Goal: Task Accomplishment & Management: Complete application form

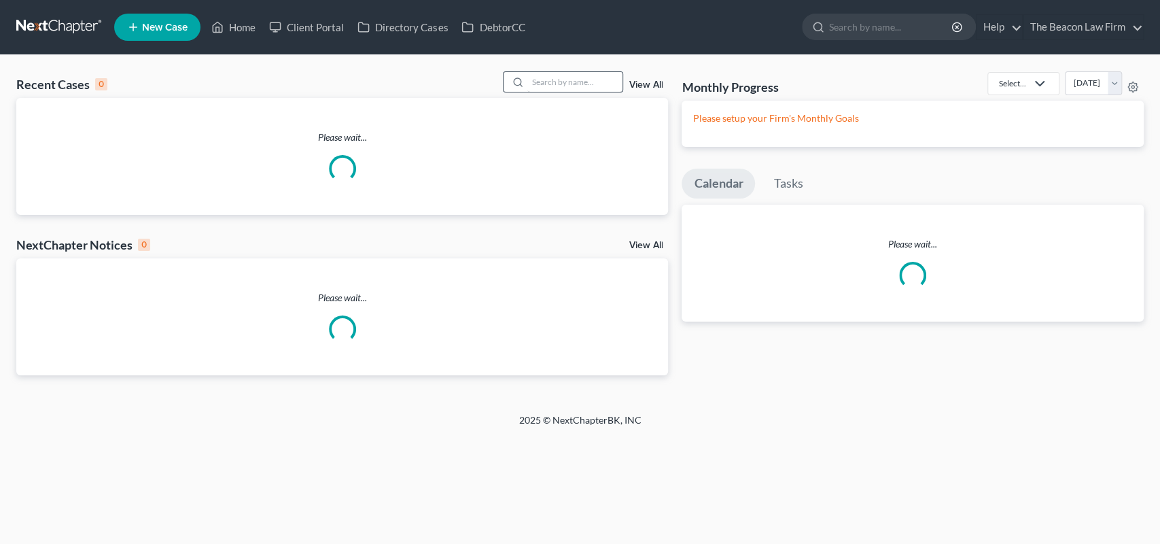
click at [544, 93] on div "Recent Cases 0 View All" at bounding box center [342, 84] width 652 height 27
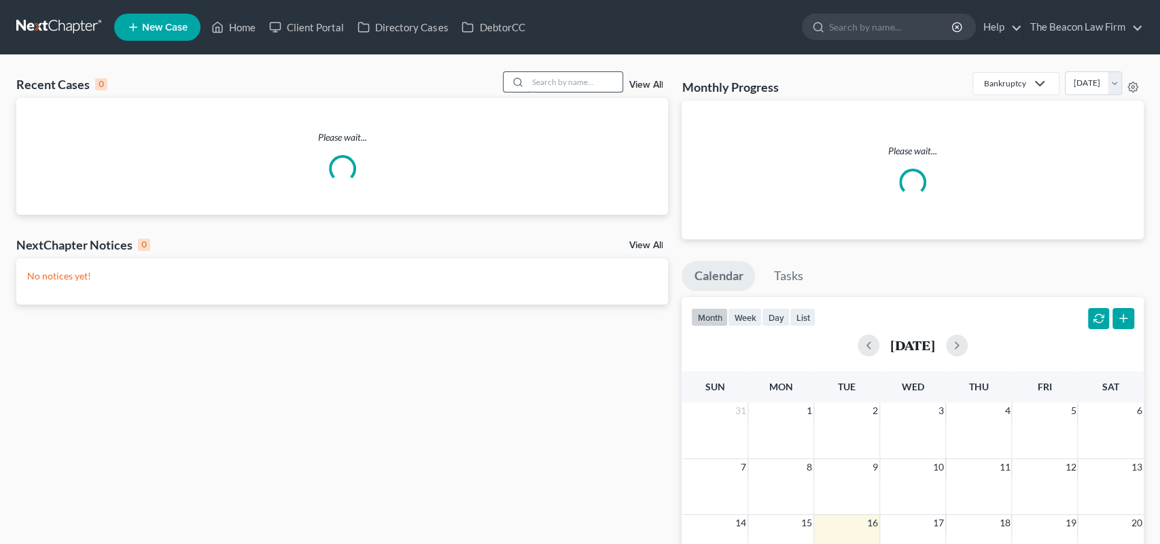
click at [547, 86] on input "search" at bounding box center [574, 82] width 95 height 20
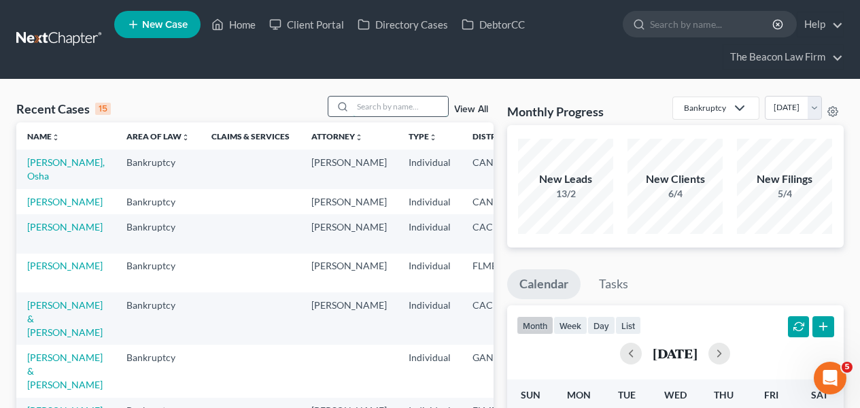
click at [396, 111] on input "search" at bounding box center [400, 107] width 95 height 20
type input "lozada"
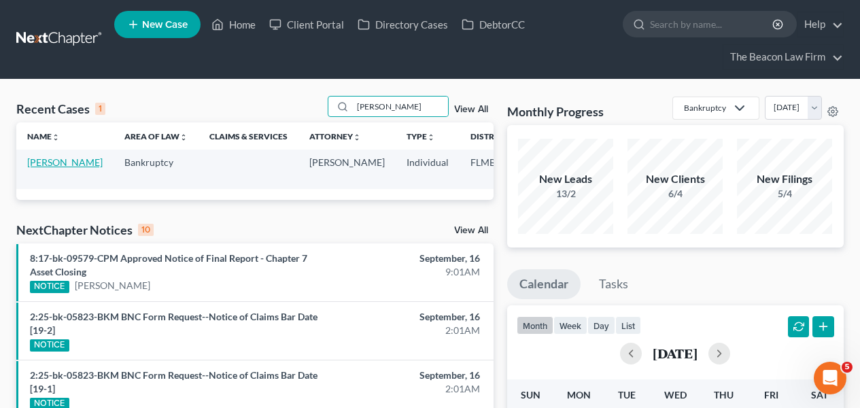
click at [44, 168] on link "[PERSON_NAME]" at bounding box center [64, 162] width 75 height 12
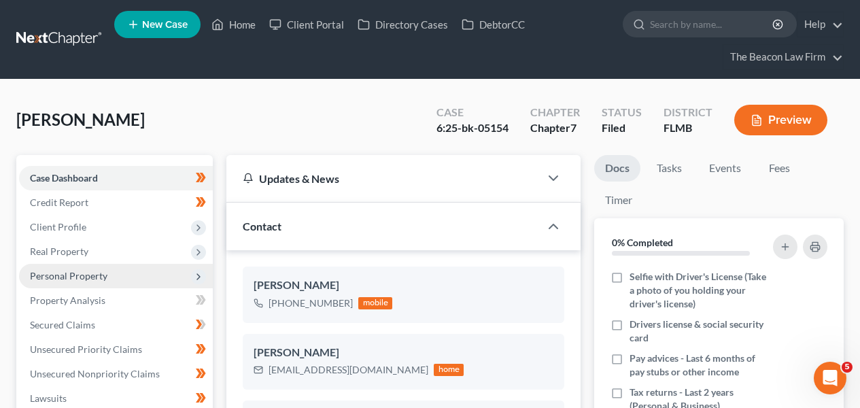
scroll to position [349, 0]
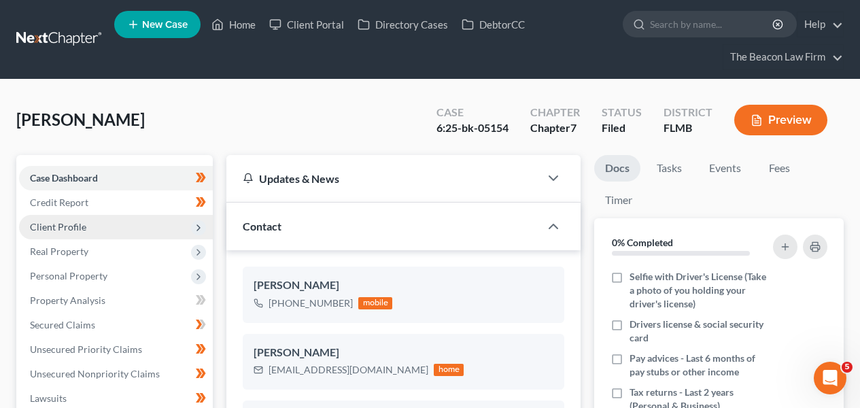
click at [110, 224] on span "Client Profile" at bounding box center [116, 227] width 194 height 24
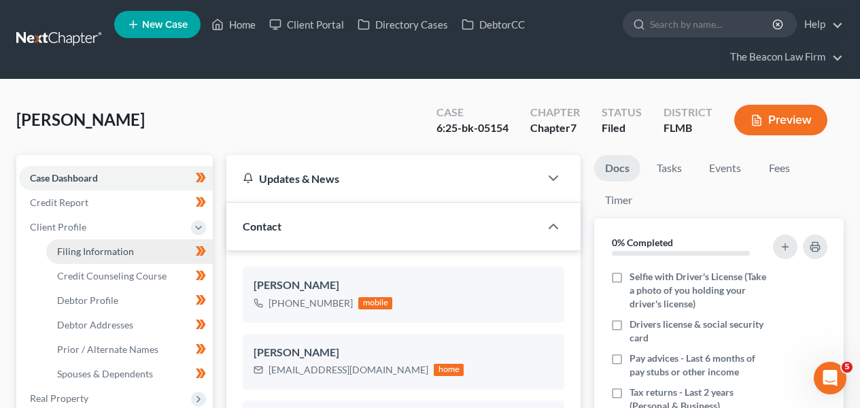
click at [109, 251] on span "Filing Information" at bounding box center [95, 251] width 77 height 12
select select "1"
select select "0"
select select "9"
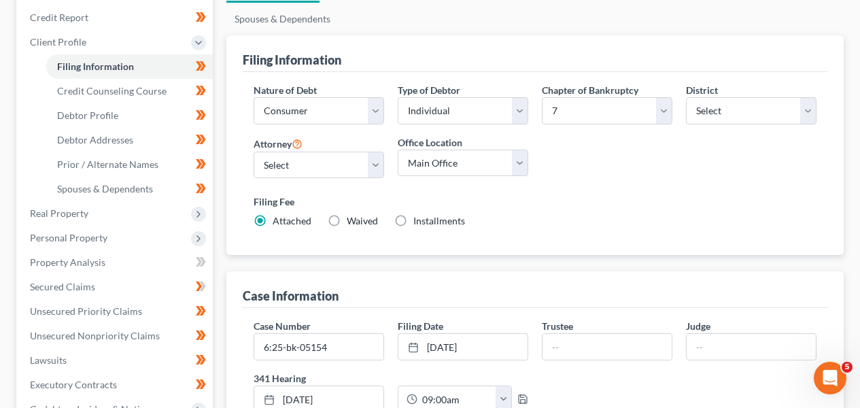
scroll to position [133, 0]
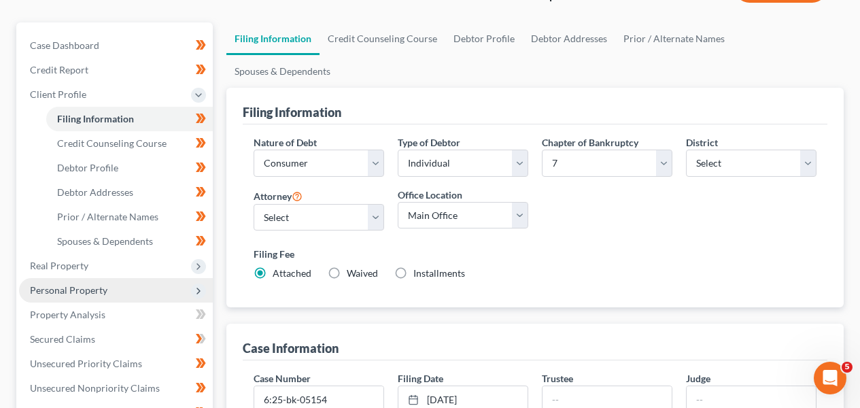
click at [96, 289] on span "Personal Property" at bounding box center [68, 290] width 77 height 12
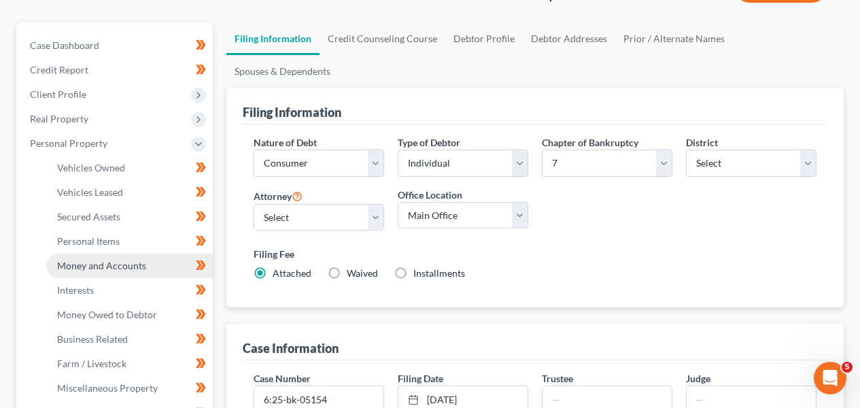
click at [111, 254] on link "Money and Accounts" at bounding box center [129, 266] width 167 height 24
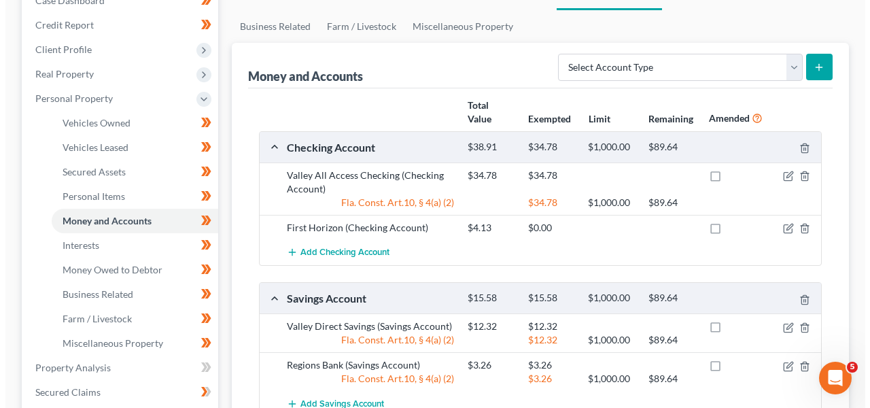
scroll to position [176, 0]
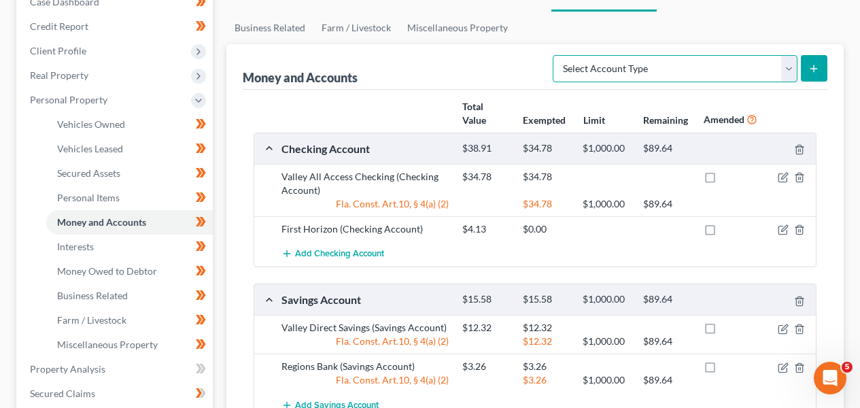
click at [692, 74] on select "Select Account Type Brokerage Cash on Hand Certificates of Deposit Checking Acc…" at bounding box center [675, 68] width 245 height 27
select select "other"
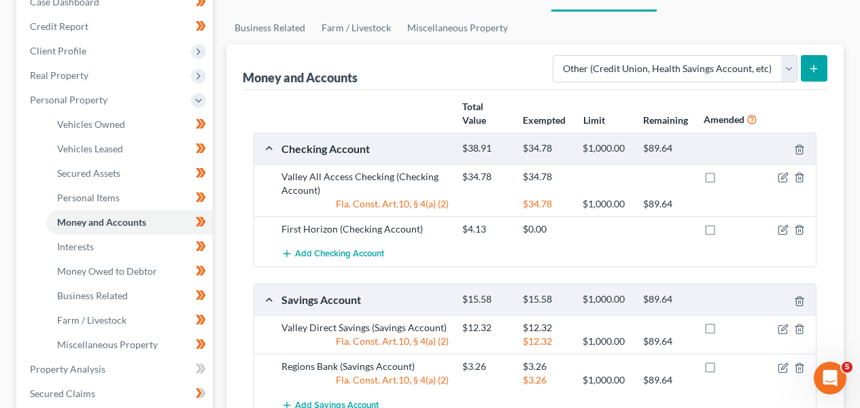
click at [801, 71] on button "submit" at bounding box center [814, 68] width 27 height 27
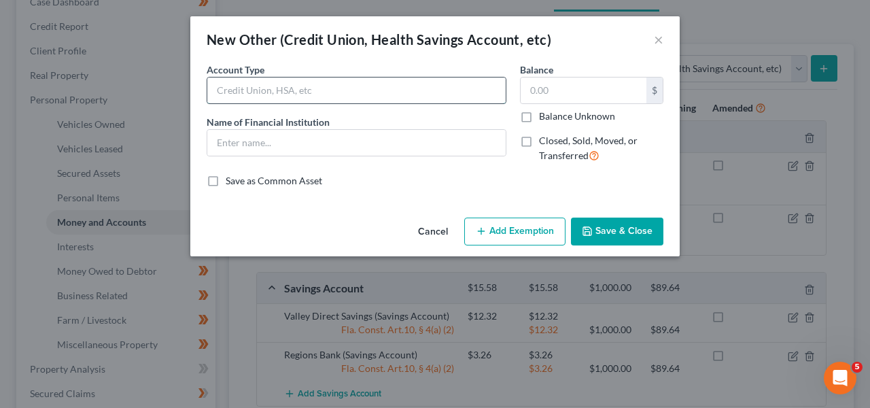
click at [356, 94] on input "text" at bounding box center [356, 90] width 298 height 26
click at [497, 114] on div "Account Type Name of Financial Institution *" at bounding box center [356, 118] width 313 height 111
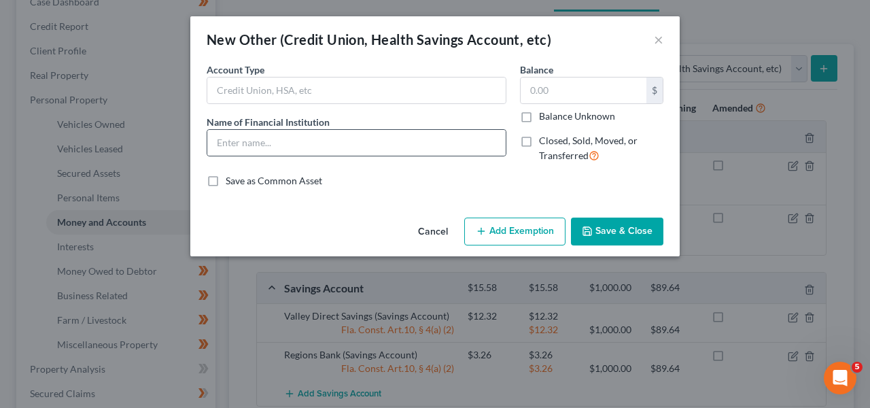
click at [371, 129] on div at bounding box center [357, 142] width 300 height 27
click at [368, 141] on input "text" at bounding box center [356, 143] width 298 height 26
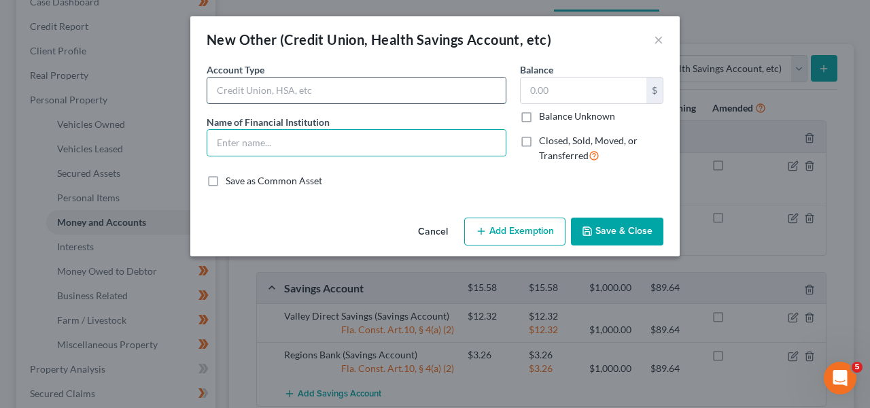
click at [390, 84] on input "text" at bounding box center [356, 90] width 298 height 26
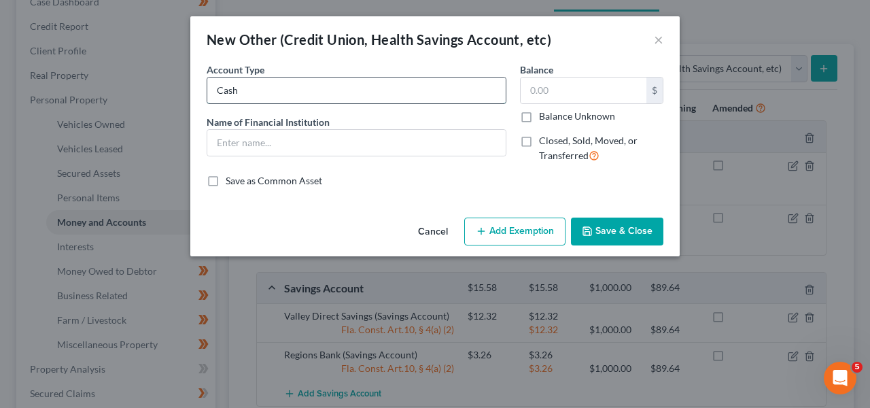
type input "Cashapp"
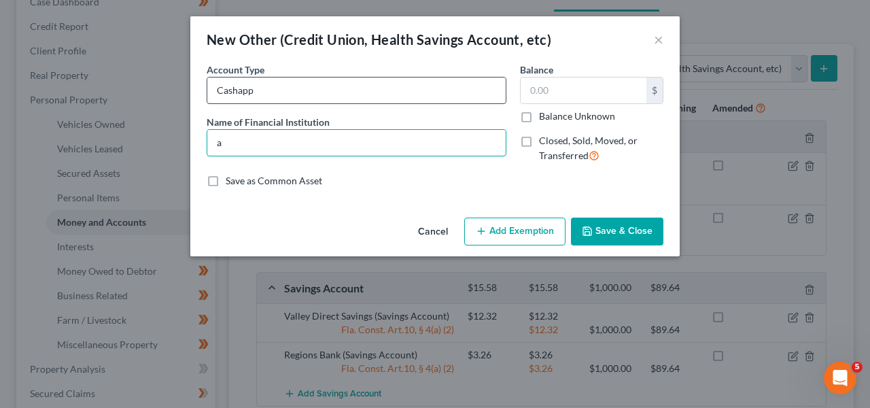
type input "a"
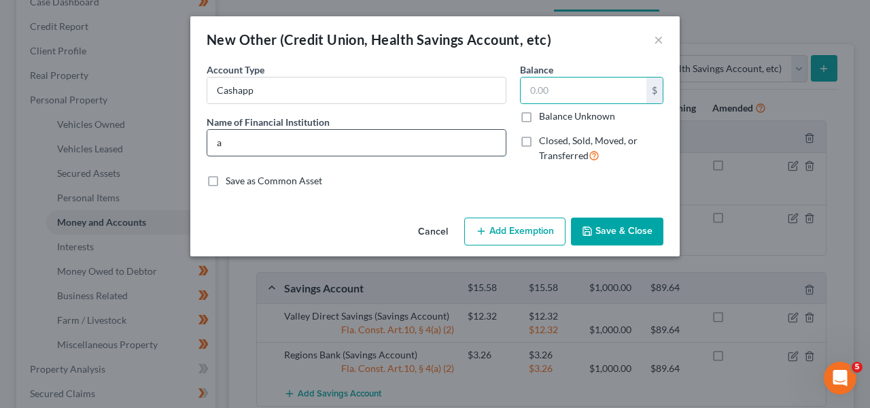
click at [364, 137] on input "a" at bounding box center [356, 143] width 298 height 26
click at [624, 80] on input "text" at bounding box center [584, 90] width 126 height 26
type input "13.71"
click at [538, 230] on button "Add Exemption" at bounding box center [514, 232] width 101 height 29
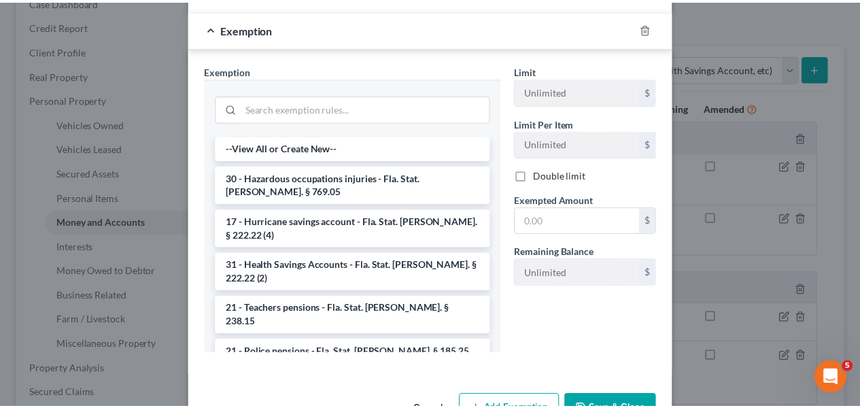
scroll to position [193, 0]
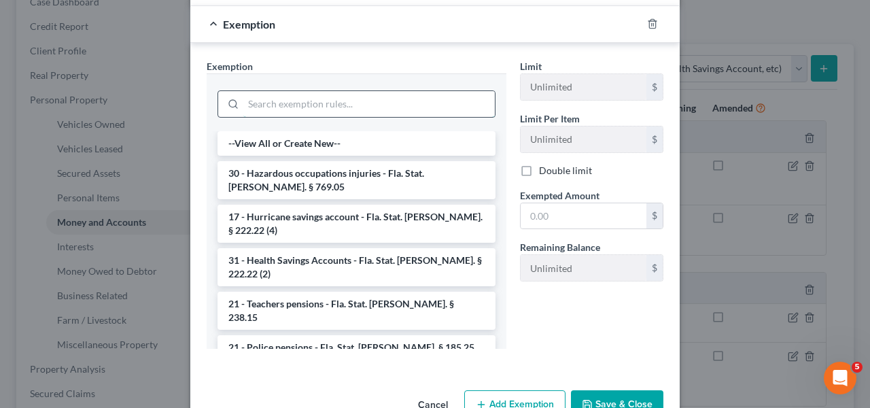
click at [400, 111] on input "search" at bounding box center [369, 104] width 252 height 26
click at [440, 396] on button "Cancel" at bounding box center [433, 405] width 52 height 27
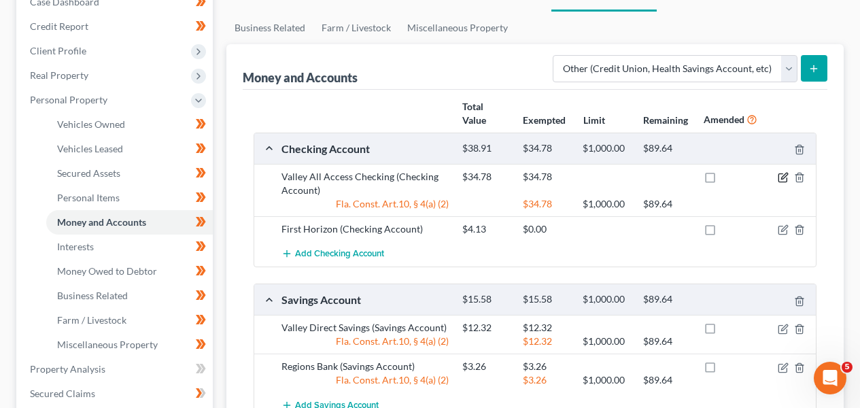
click at [780, 176] on icon "button" at bounding box center [783, 177] width 11 height 11
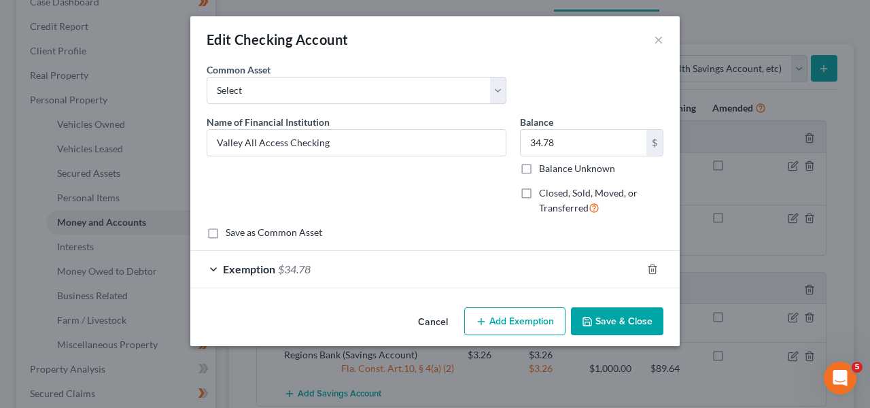
click at [487, 269] on div "Exemption $34.78" at bounding box center [415, 269] width 451 height 36
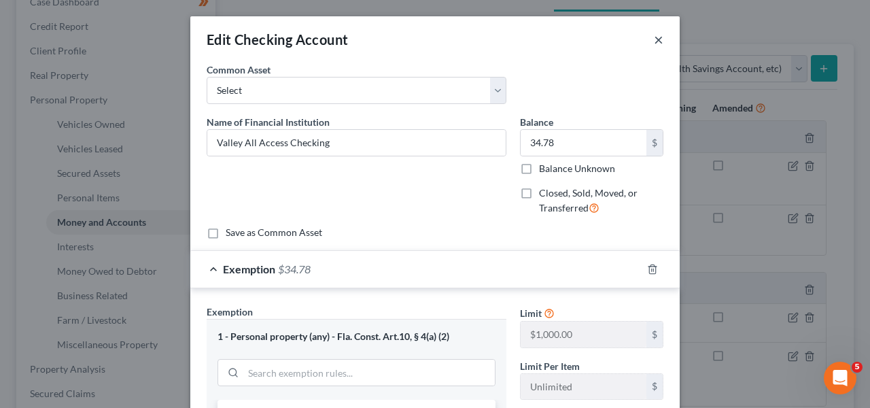
click at [657, 42] on button "×" at bounding box center [659, 39] width 10 height 16
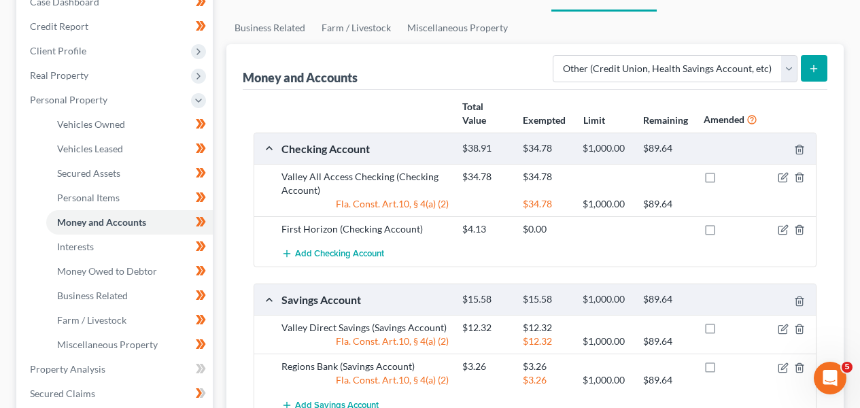
click at [829, 67] on div "Money and Accounts Select Account Type Brokerage Cash on Hand Certificates of D…" at bounding box center [534, 247] width 617 height 406
click at [816, 67] on button "submit" at bounding box center [814, 68] width 27 height 27
click at [816, 69] on line "submit" at bounding box center [814, 69] width 6 height 0
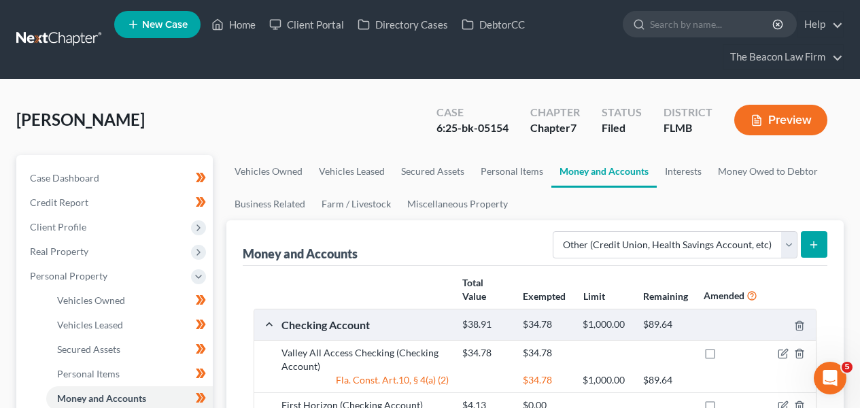
click at [339, 132] on div "Lozada, Vanessa Upgraded Case 6:25-bk-05154 Chapter Chapter 7 Status Filed Dist…" at bounding box center [429, 125] width 827 height 59
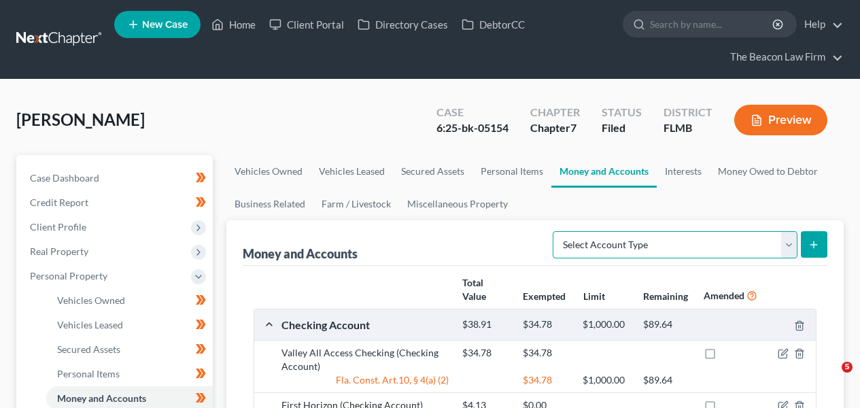
click at [770, 238] on select "Select Account Type Brokerage Cash on Hand Certificates of Deposit Checking Acc…" at bounding box center [675, 244] width 245 height 27
click at [705, 250] on select "Select Account Type Brokerage Cash on Hand Certificates of Deposit Checking Acc…" at bounding box center [675, 244] width 245 height 27
click at [700, 242] on select "Select Account Type Brokerage Cash on Hand Certificates of Deposit Checking Acc…" at bounding box center [675, 244] width 245 height 27
select select "other"
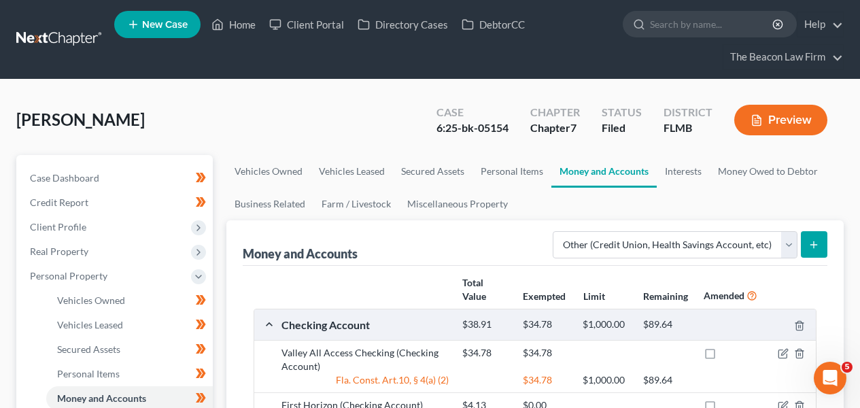
click at [804, 243] on button "submit" at bounding box center [814, 244] width 27 height 27
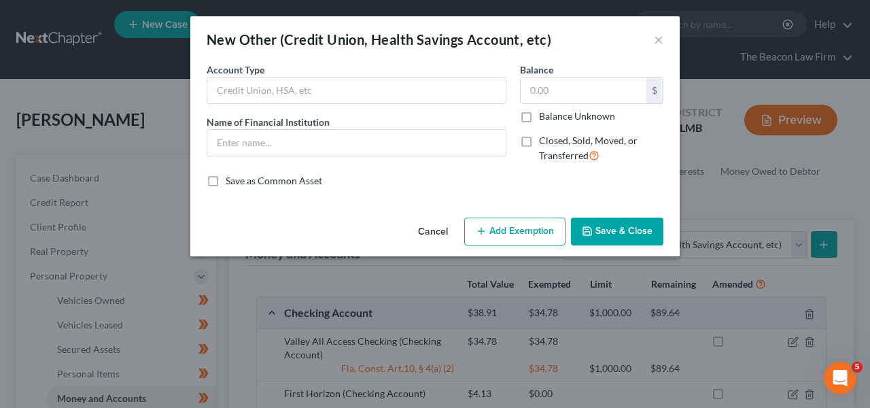
click at [413, 108] on div "Account Type Name of Financial Institution *" at bounding box center [356, 118] width 313 height 111
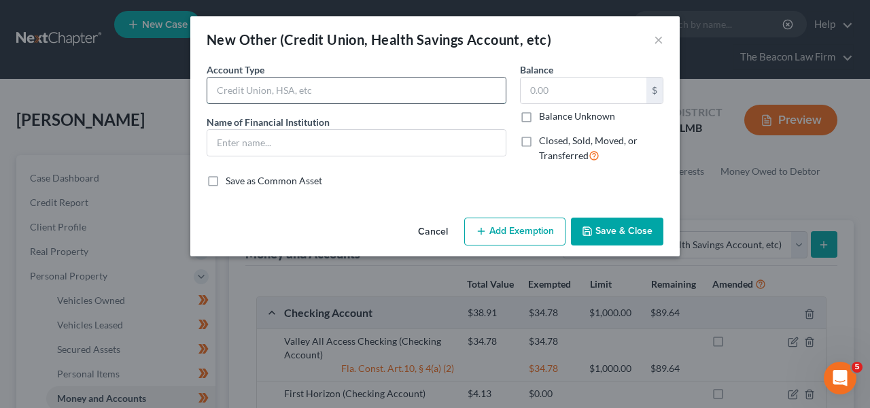
click at [411, 97] on input "text" at bounding box center [356, 90] width 298 height 26
type input "CashApp"
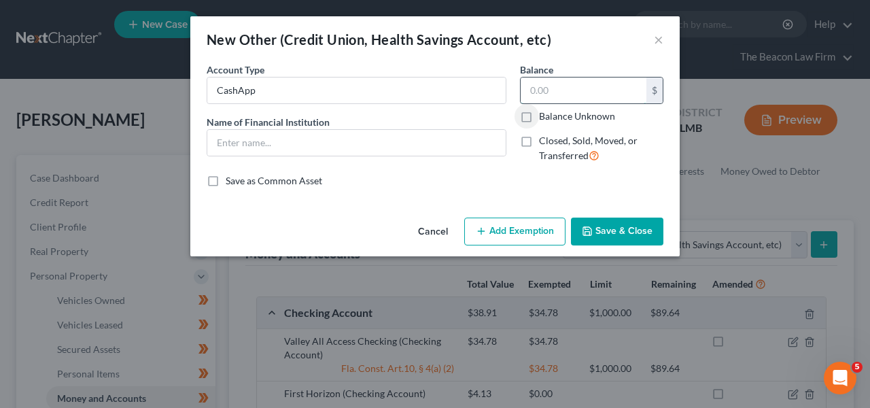
click at [587, 77] on input "text" at bounding box center [584, 90] width 126 height 26
type input "13.71"
click at [536, 230] on button "Add Exemption" at bounding box center [514, 232] width 101 height 29
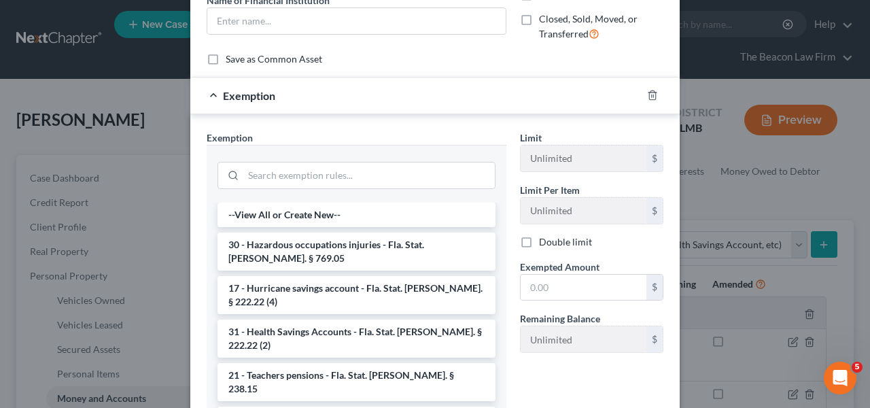
scroll to position [167, 0]
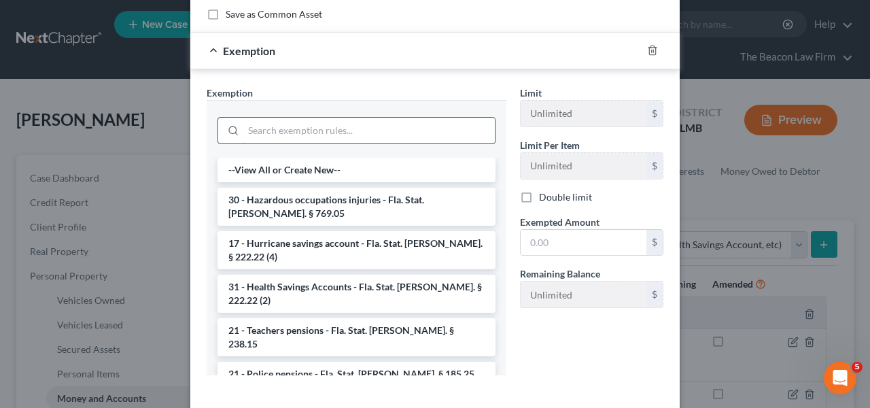
click at [318, 128] on input "search" at bounding box center [369, 131] width 252 height 26
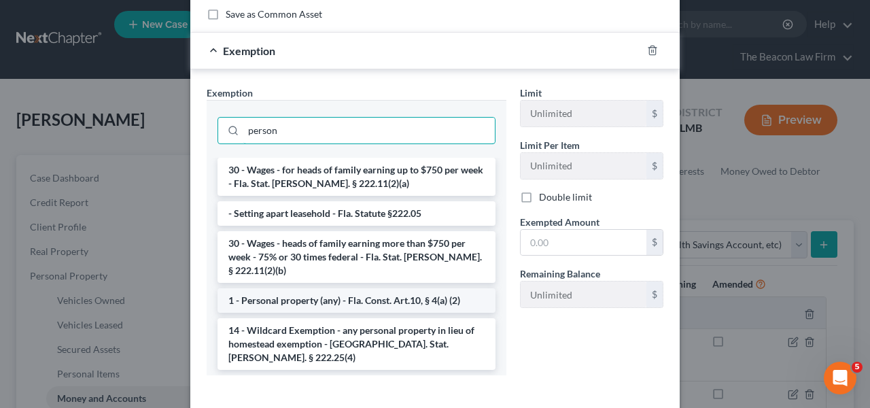
type input "person"
click at [297, 288] on li "1 - Personal property (any) - Fla. Const. Art.10, § 4(a) (2)" at bounding box center [357, 300] width 278 height 24
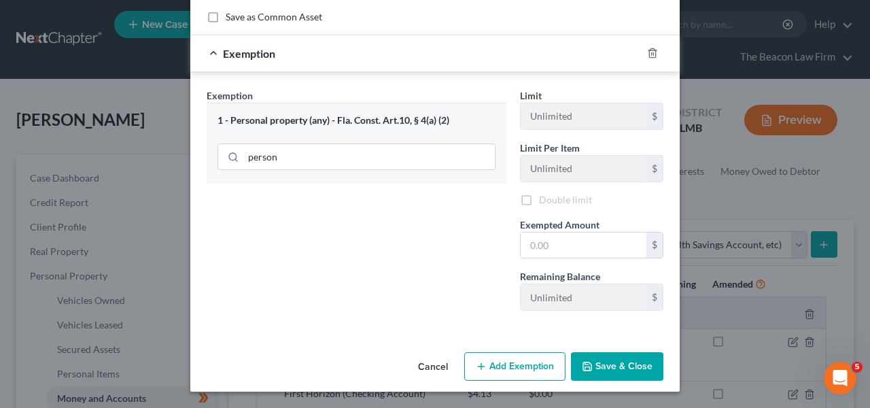
scroll to position [166, 0]
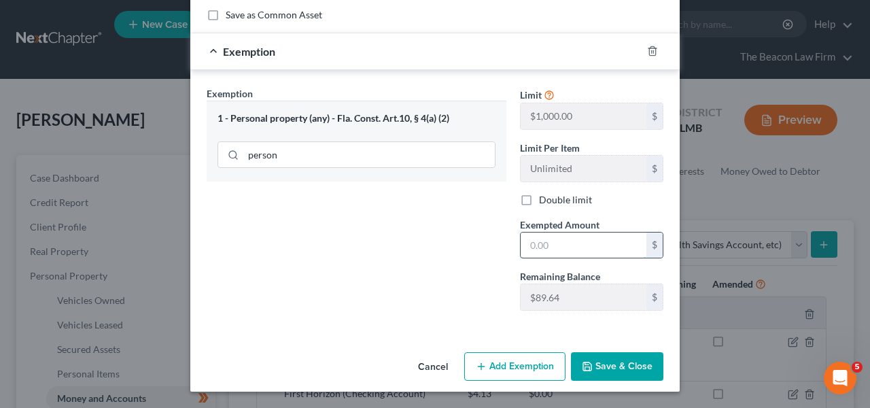
click at [574, 238] on input "text" at bounding box center [584, 245] width 126 height 26
type input "13.71"
click at [628, 352] on button "Save & Close" at bounding box center [617, 366] width 92 height 29
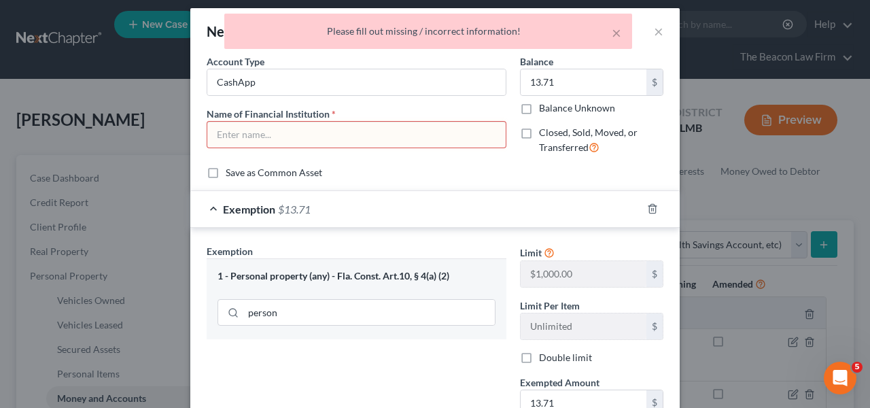
scroll to position [0, 0]
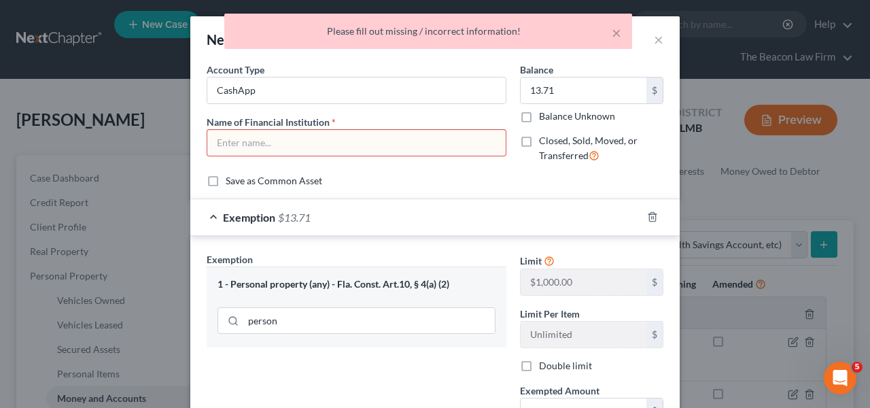
click at [220, 148] on input "text" at bounding box center [356, 143] width 298 height 26
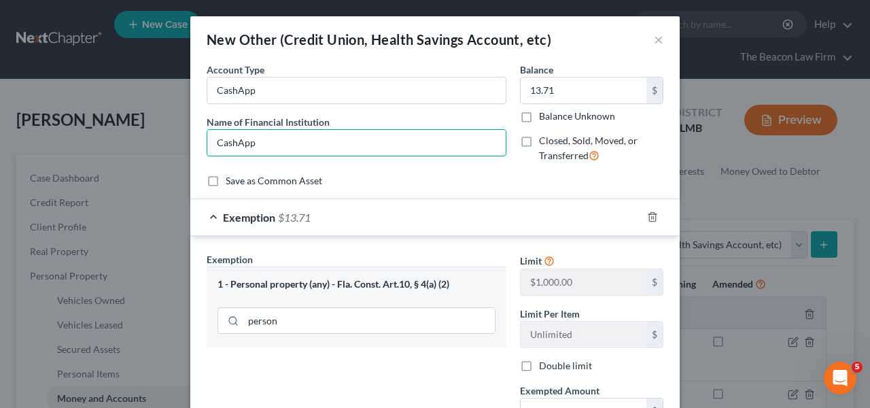
type input "CashApp"
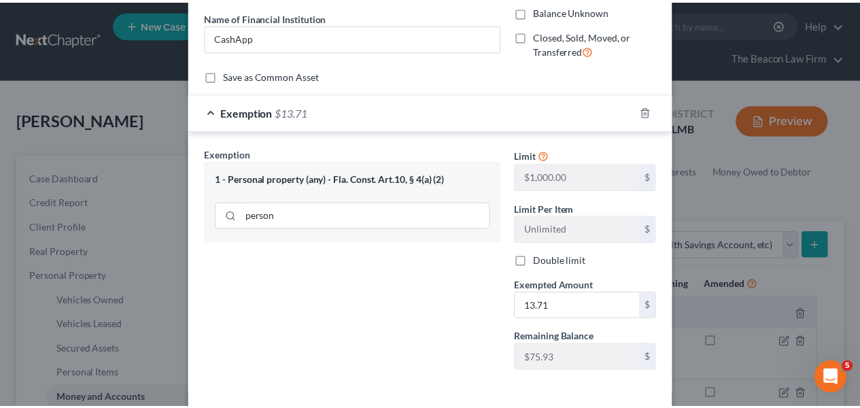
scroll to position [166, 0]
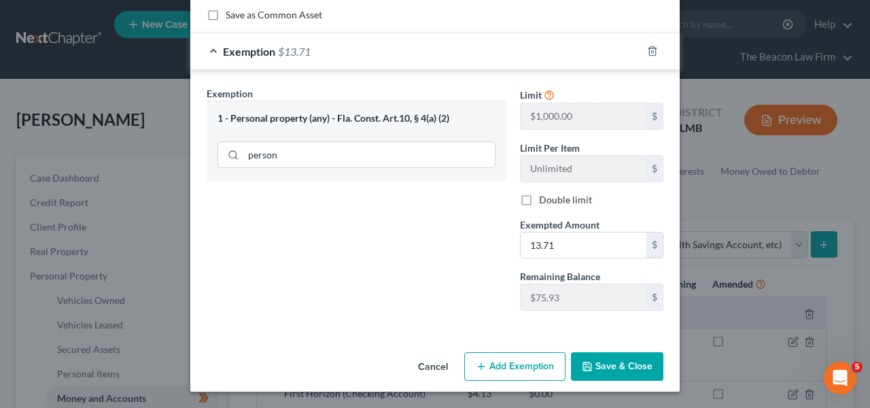
click at [631, 375] on button "Save & Close" at bounding box center [617, 366] width 92 height 29
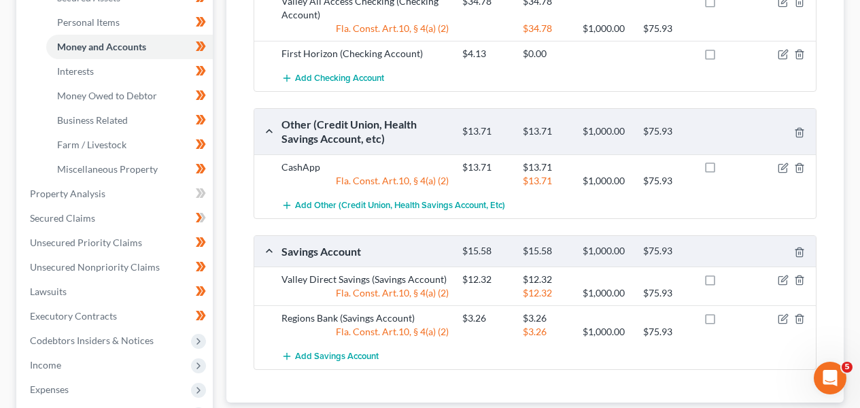
scroll to position [353, 0]
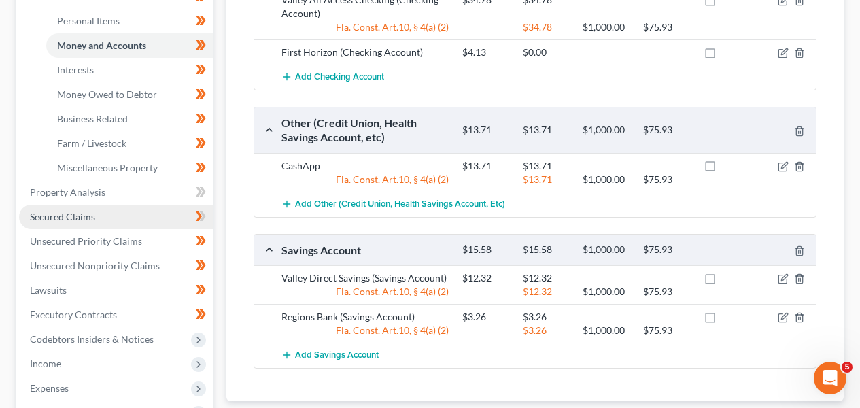
click at [117, 210] on link "Secured Claims" at bounding box center [116, 217] width 194 height 24
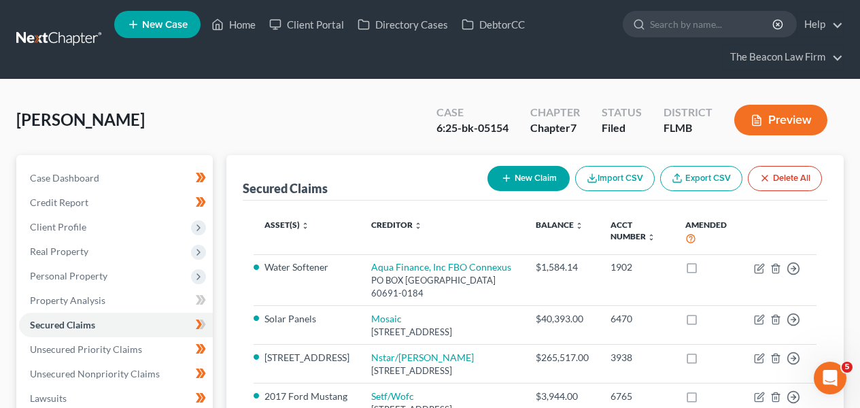
click at [29, 27] on link at bounding box center [59, 39] width 87 height 24
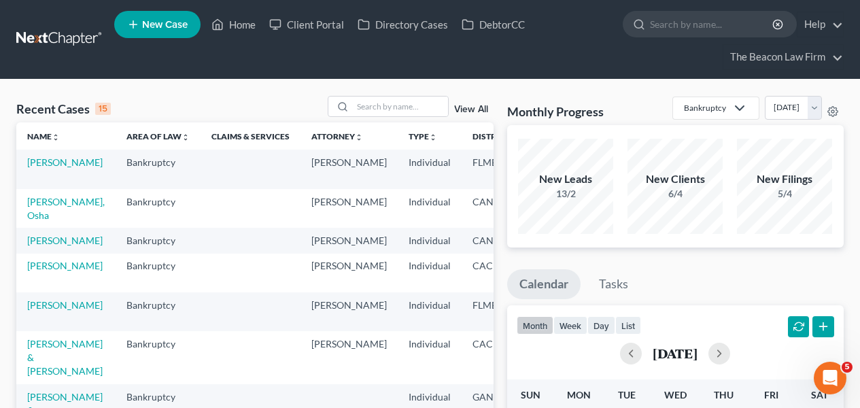
click at [424, 102] on input "search" at bounding box center [400, 107] width 95 height 20
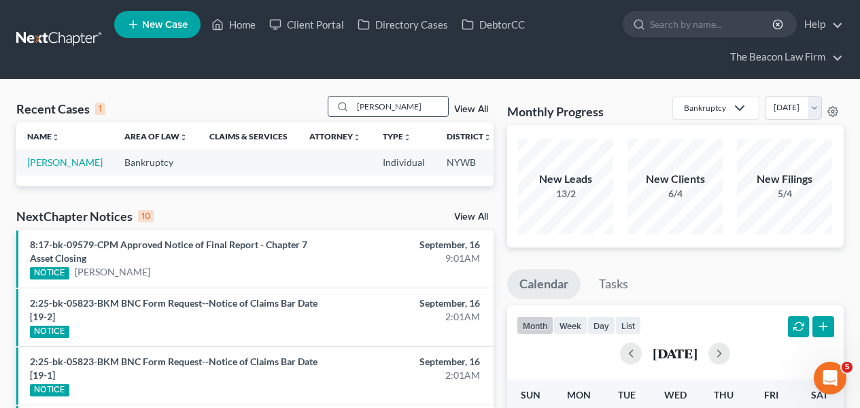
click at [401, 109] on input "[PERSON_NAME]" at bounding box center [400, 107] width 95 height 20
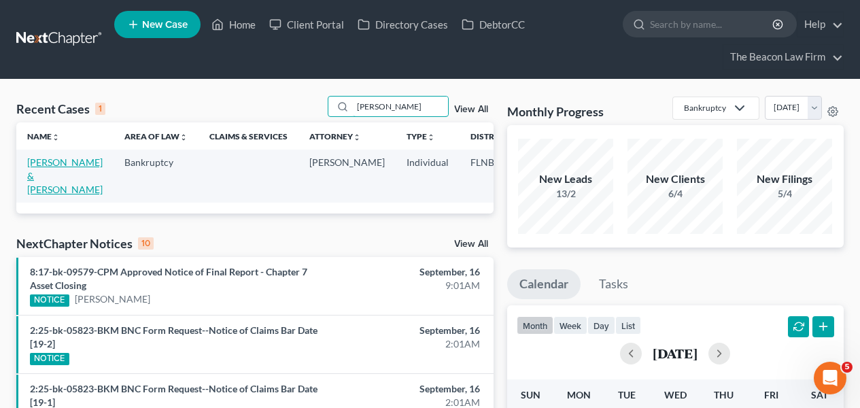
type input "[PERSON_NAME]"
click at [52, 164] on link "[PERSON_NAME] & [PERSON_NAME]" at bounding box center [64, 175] width 75 height 39
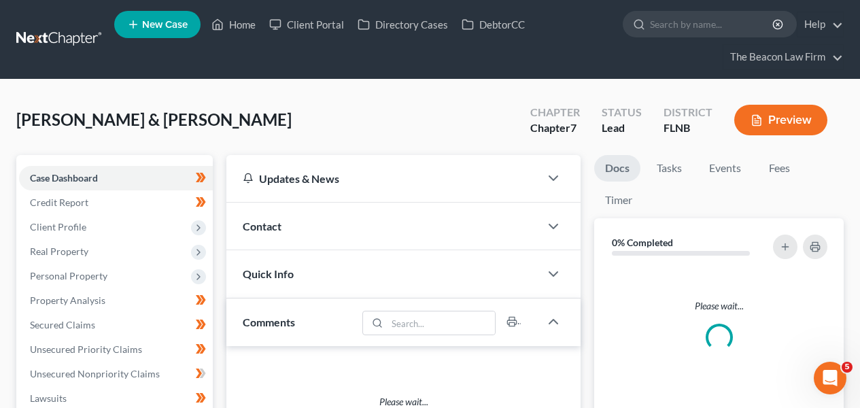
click at [58, 54] on nav "Home New Case Client Portal Directory Cases DebtorCC The Beacon Law Firm [EMAIL…" at bounding box center [430, 39] width 860 height 79
click at [64, 33] on link at bounding box center [59, 39] width 87 height 24
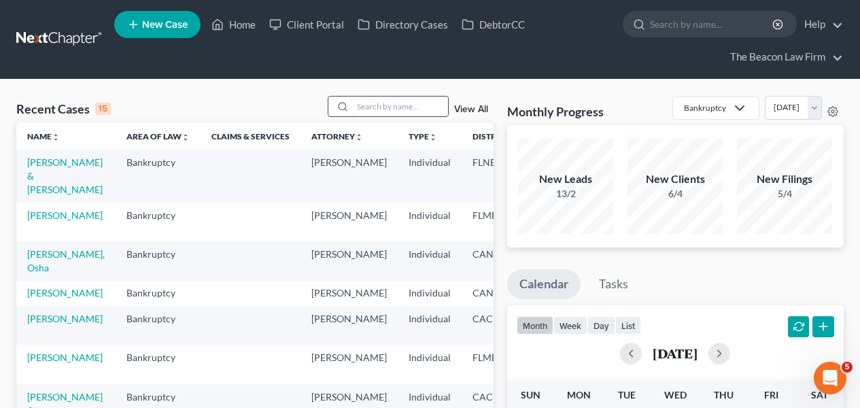
click at [384, 114] on input "search" at bounding box center [400, 107] width 95 height 20
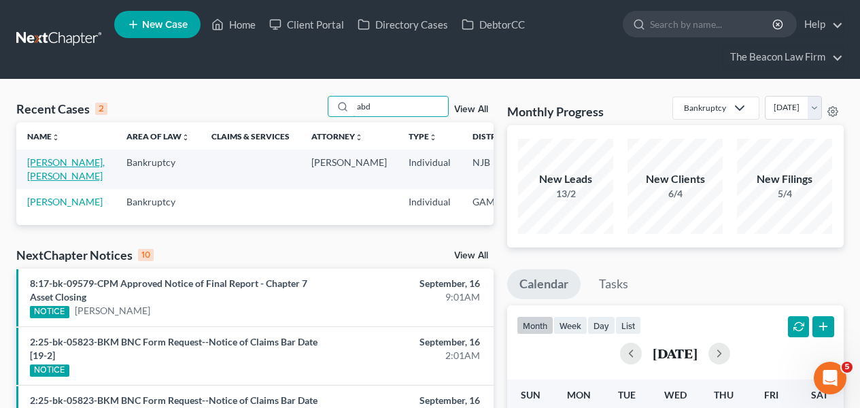
type input "abd"
click at [67, 177] on link "Mohamad, Abd Malek" at bounding box center [65, 168] width 77 height 25
